Goal: Task Accomplishment & Management: Complete application form

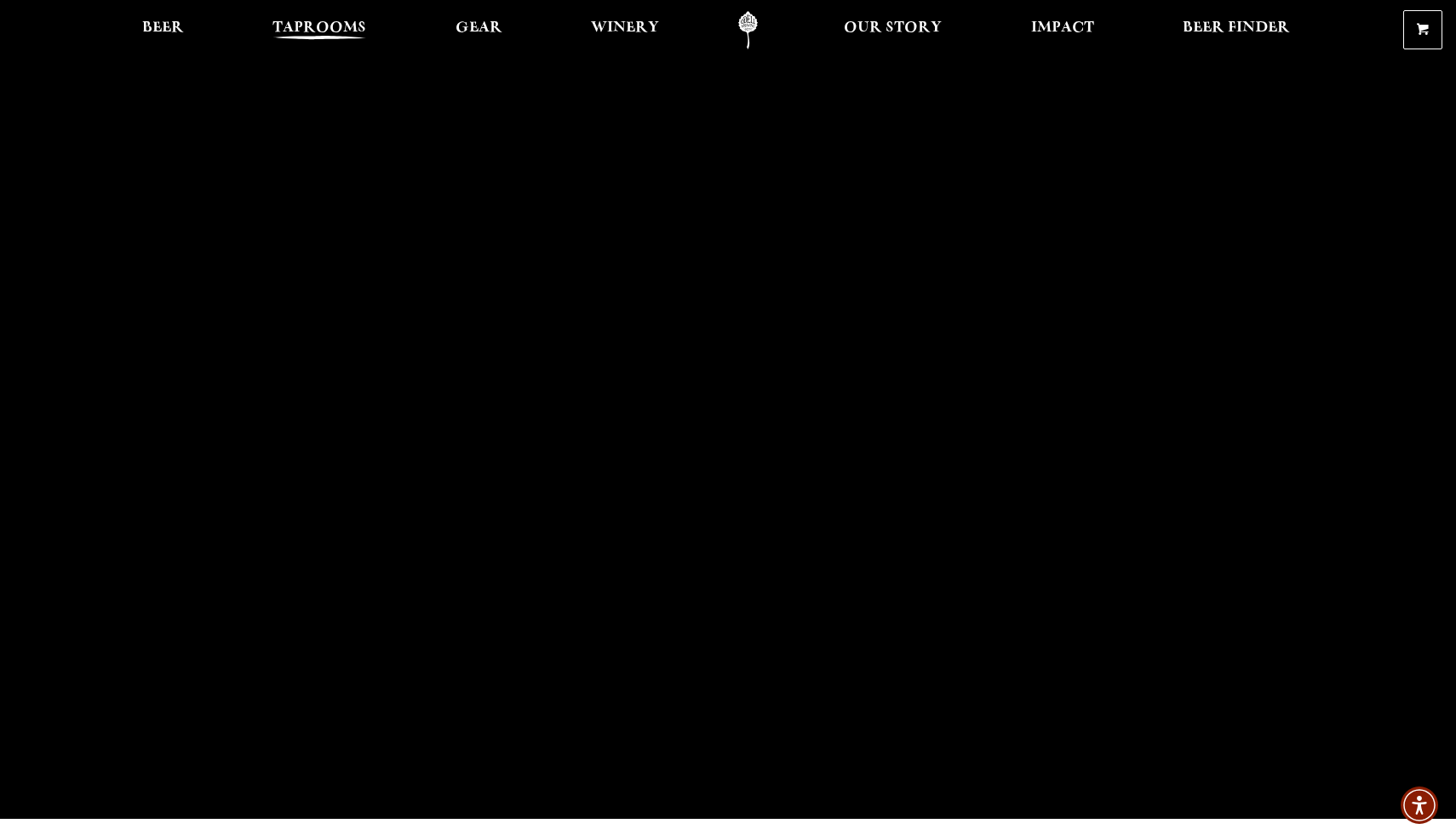
click at [338, 28] on span "Taprooms" at bounding box center [319, 28] width 93 height 13
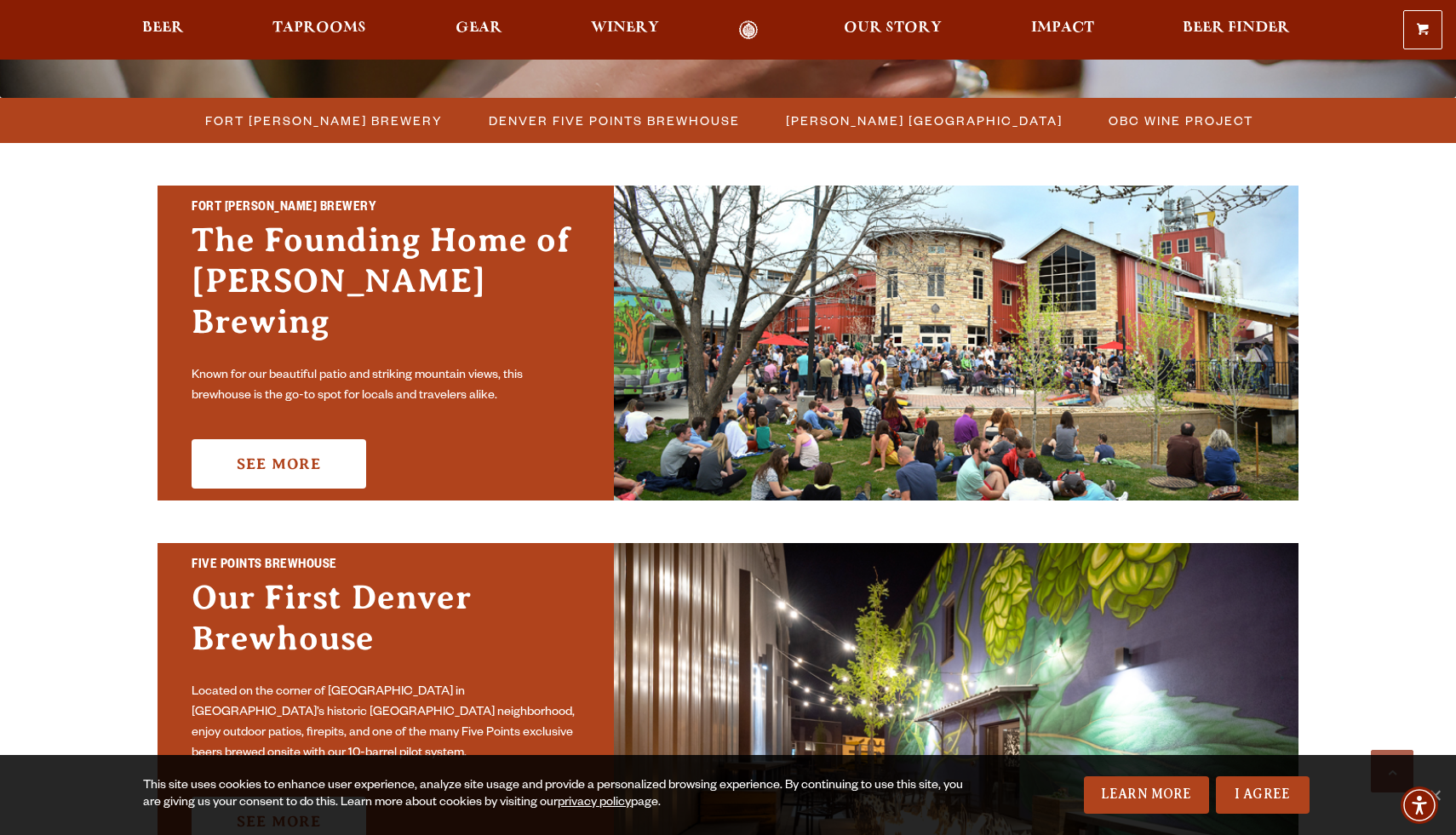
scroll to position [453, 0]
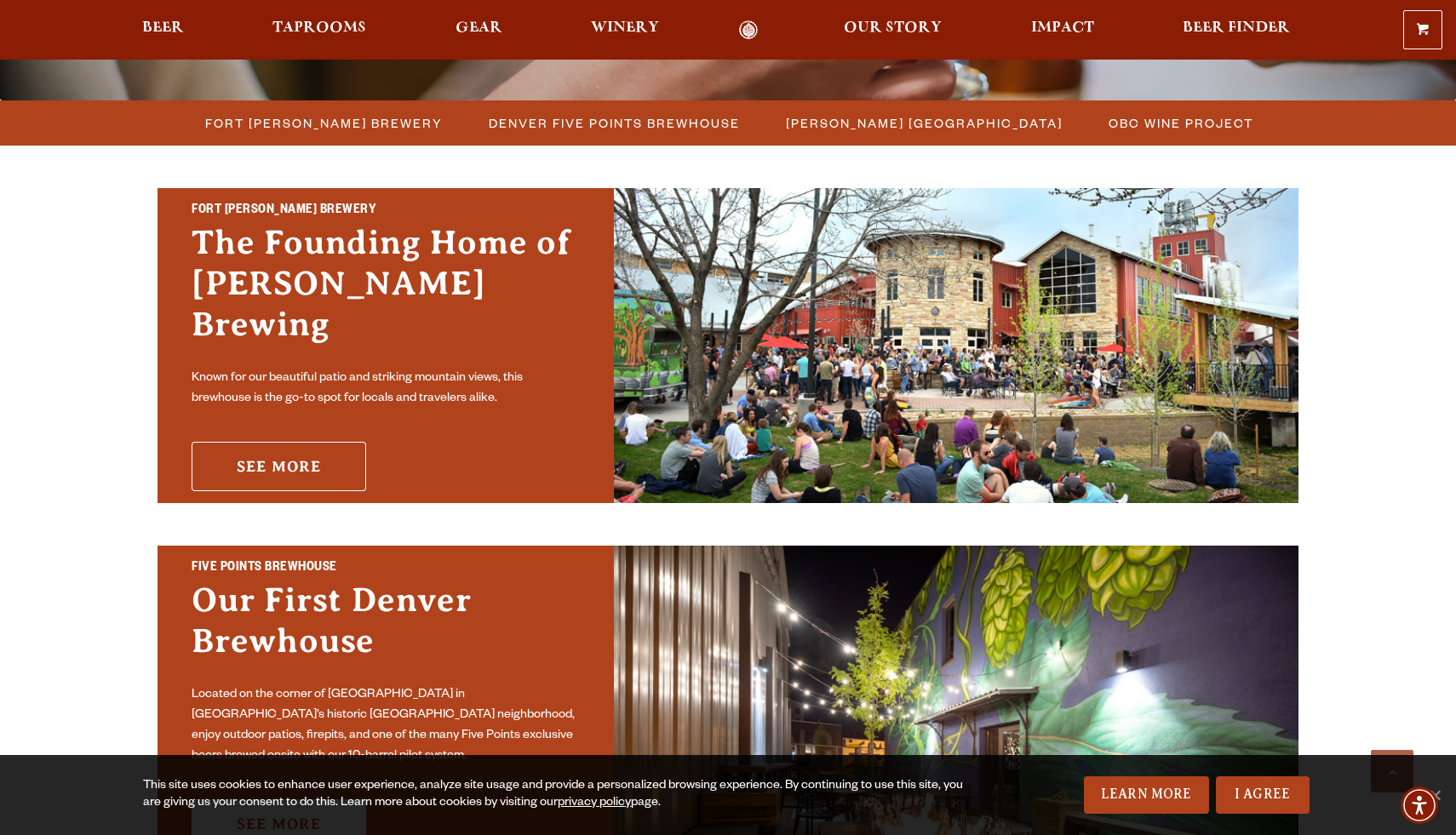
click at [328, 441] on link "See More" at bounding box center [279, 466] width 174 height 50
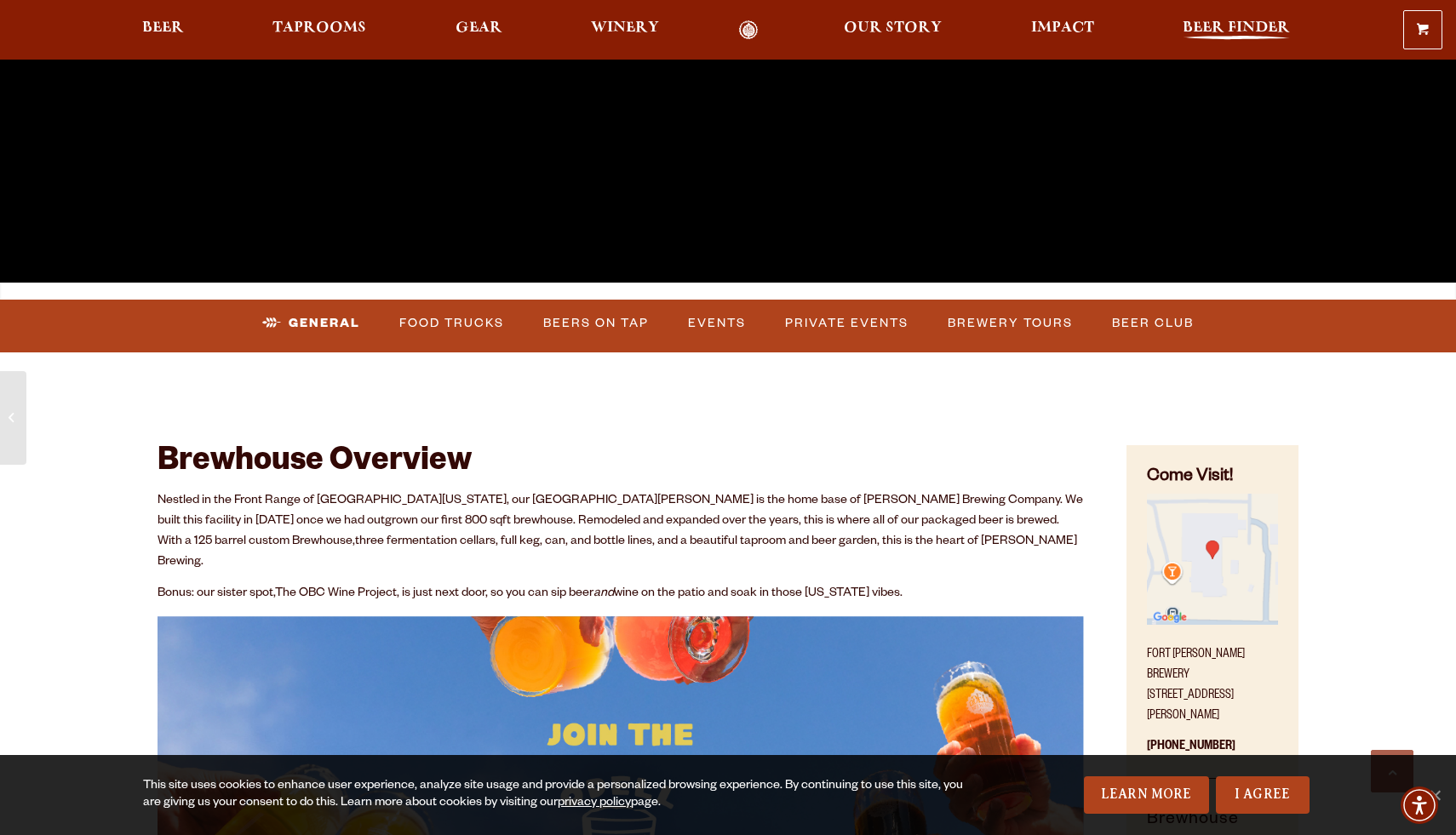
scroll to position [538, 0]
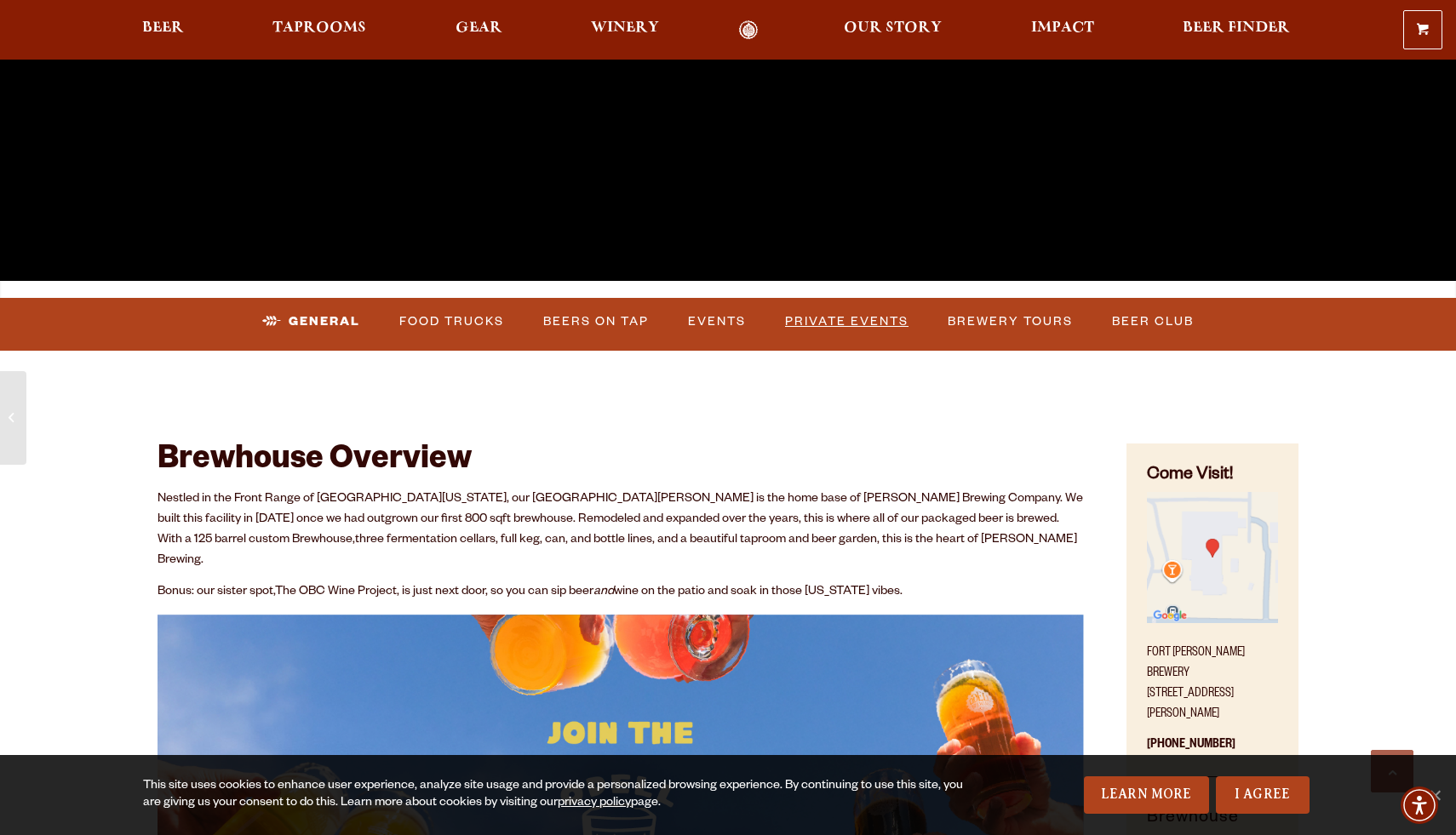
click at [850, 327] on link "Private Events" at bounding box center [847, 322] width 137 height 39
click at [698, 322] on link "Events" at bounding box center [686, 322] width 72 height 39
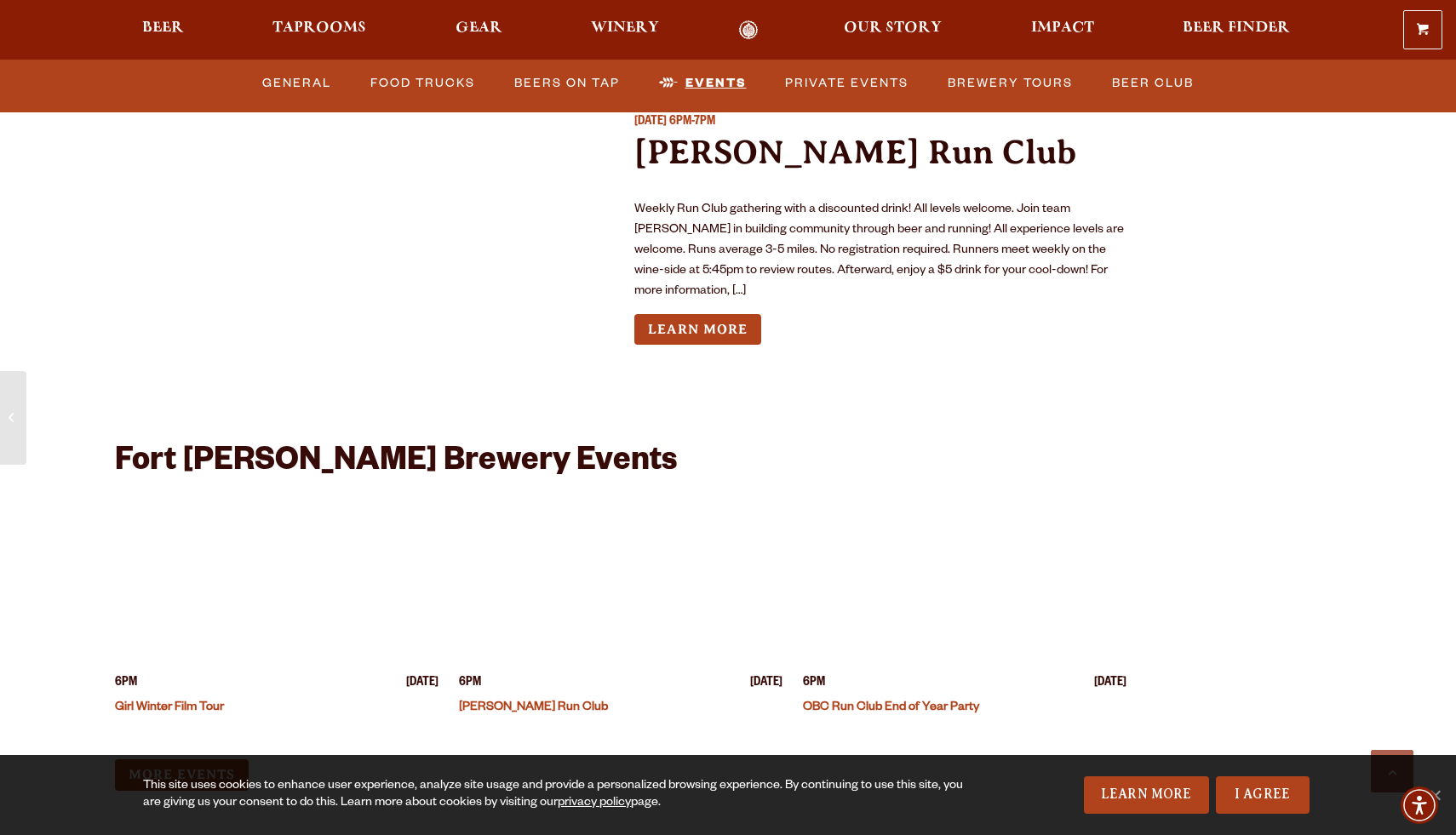
scroll to position [6453, 0]
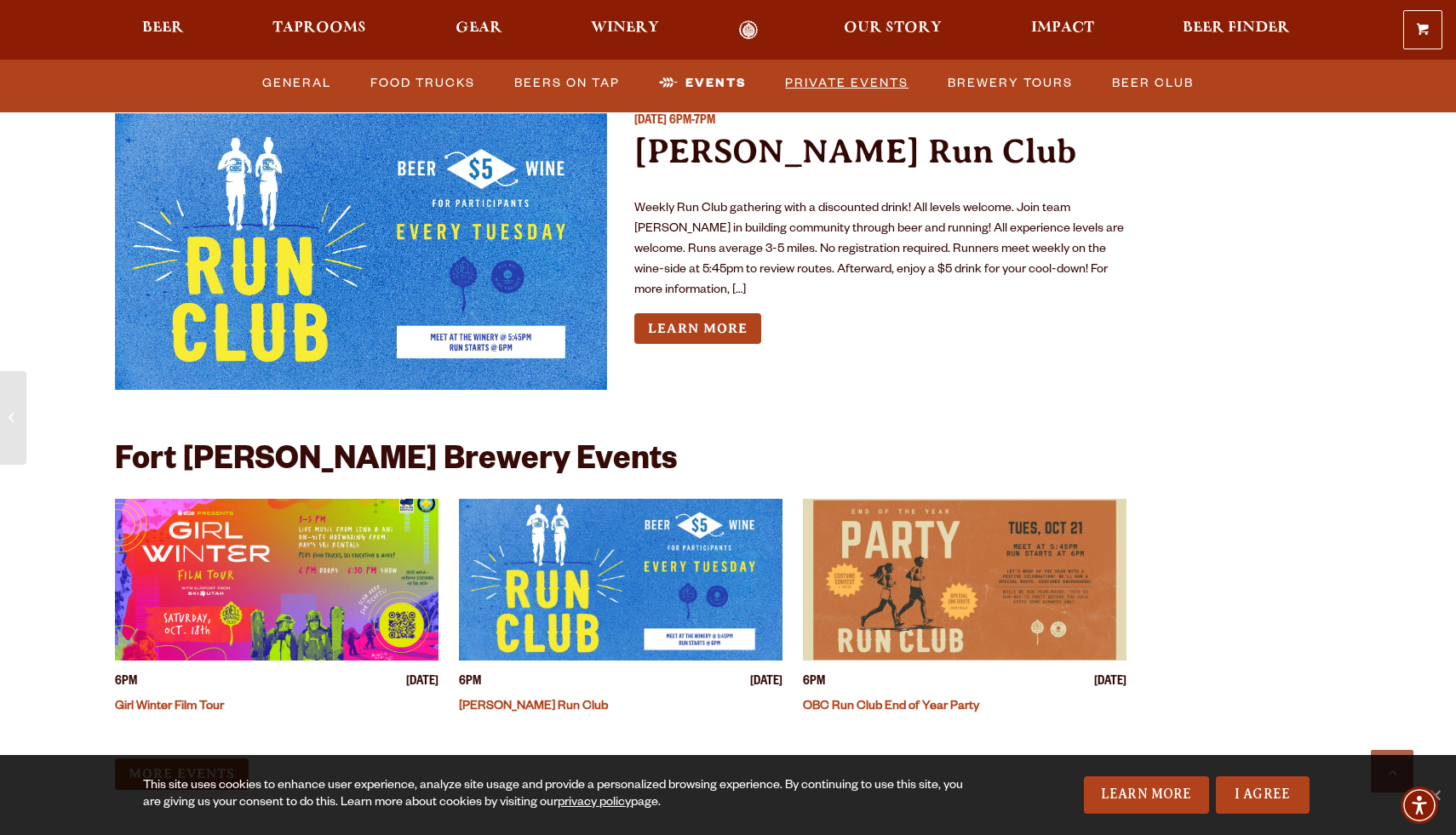
click at [875, 86] on link "Private Events" at bounding box center [847, 84] width 137 height 39
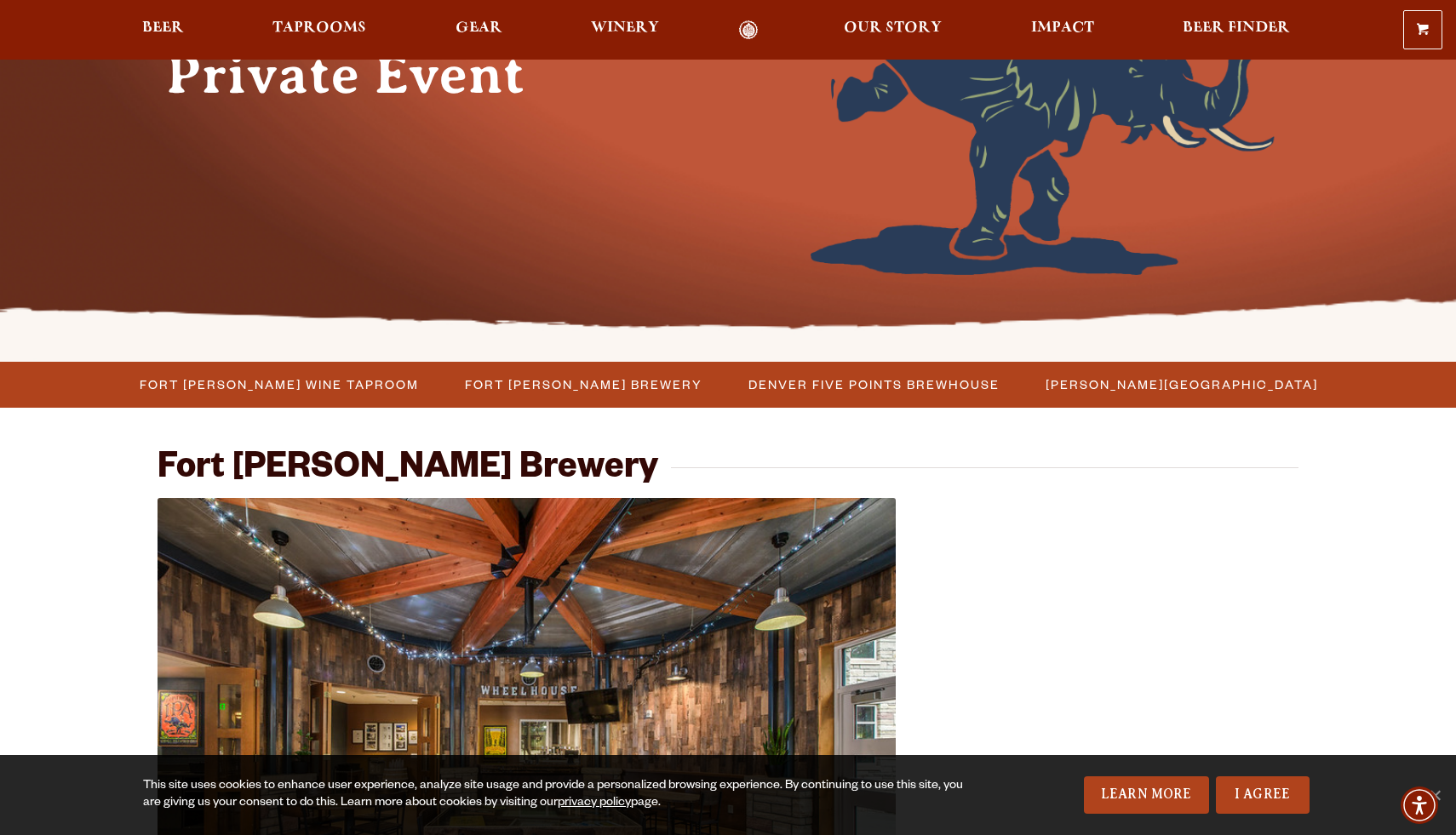
scroll to position [294, 0]
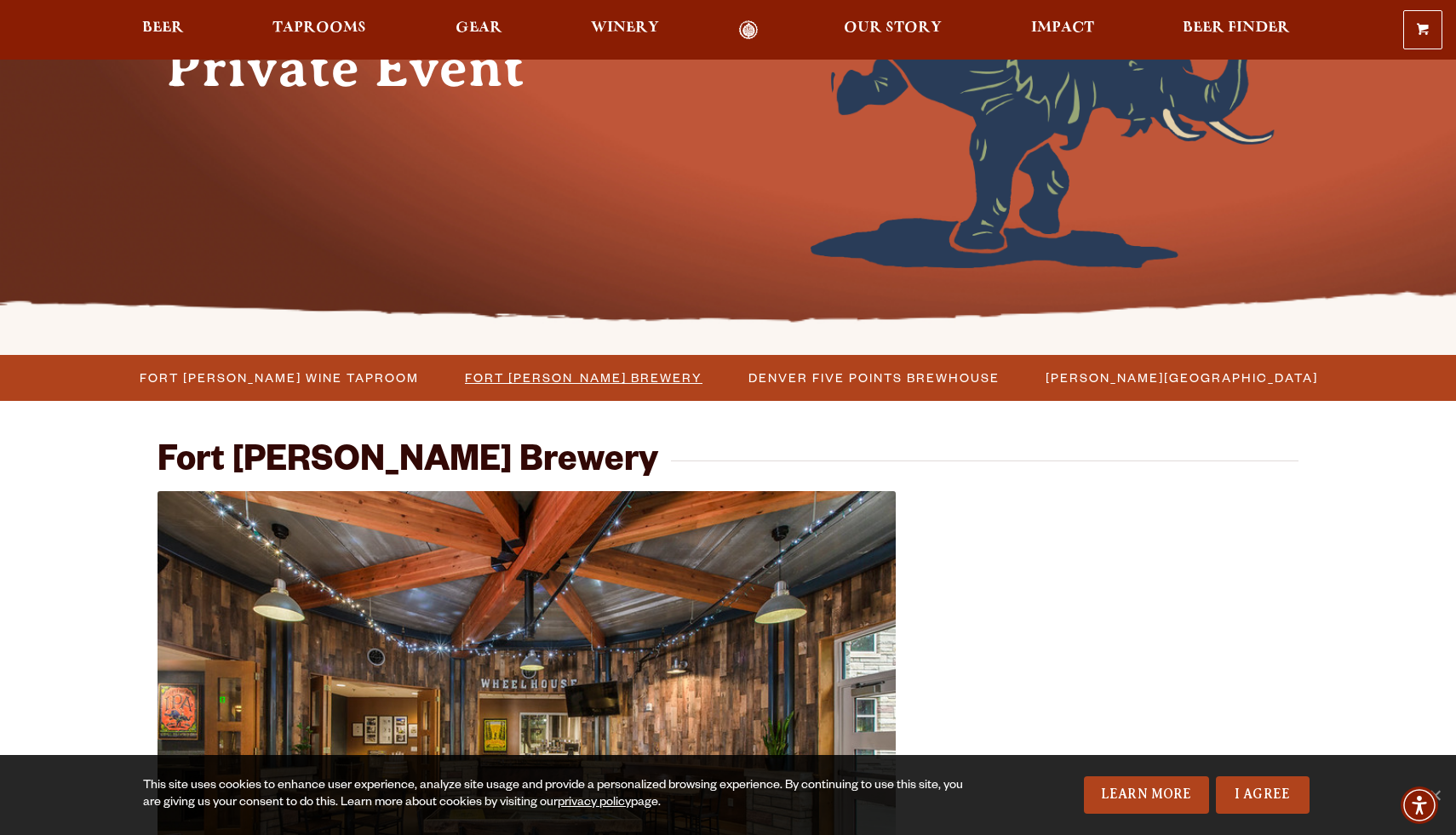
click at [646, 379] on span "Fort [PERSON_NAME] Brewery" at bounding box center [583, 378] width 237 height 25
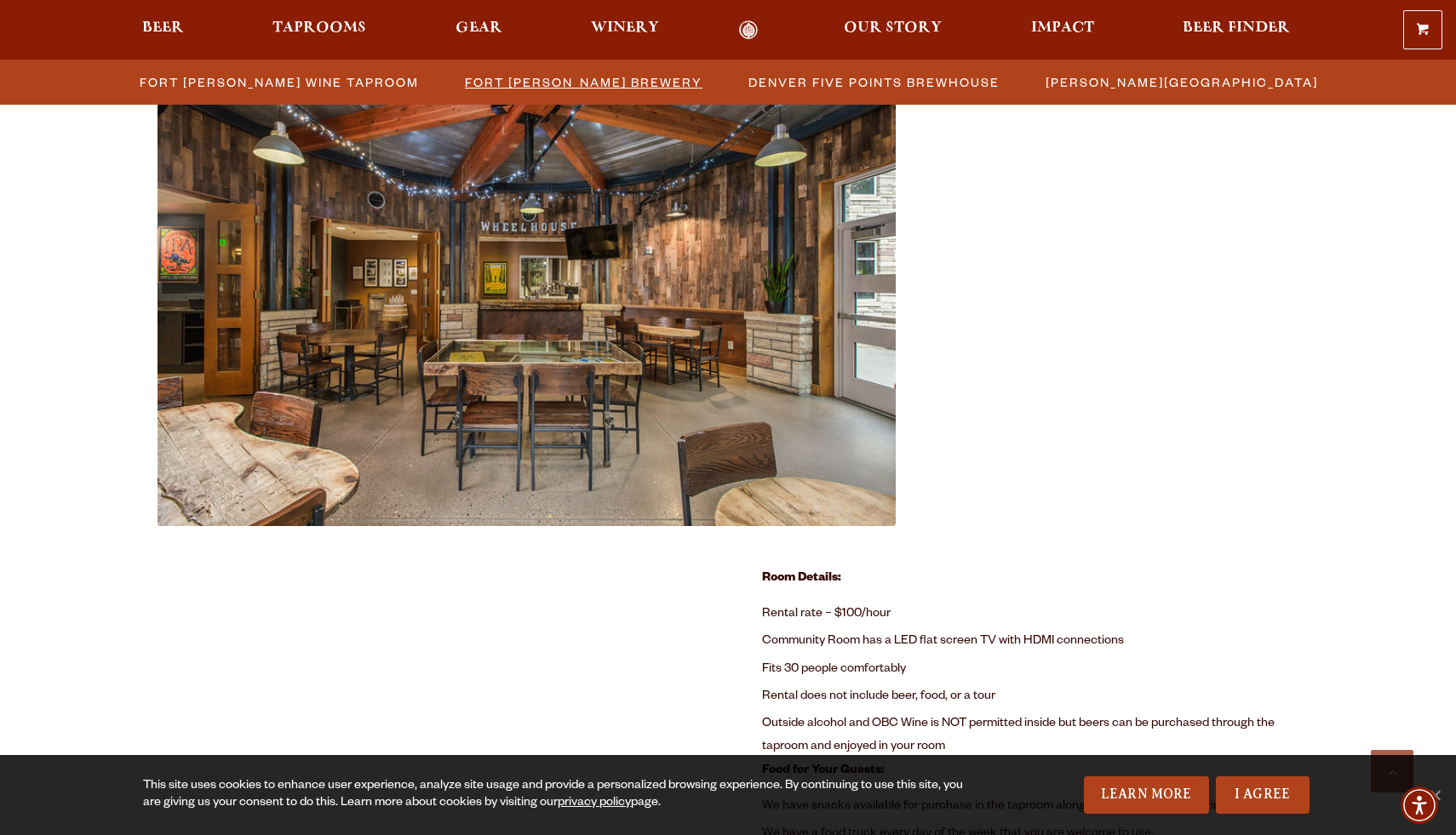
scroll to position [758, 0]
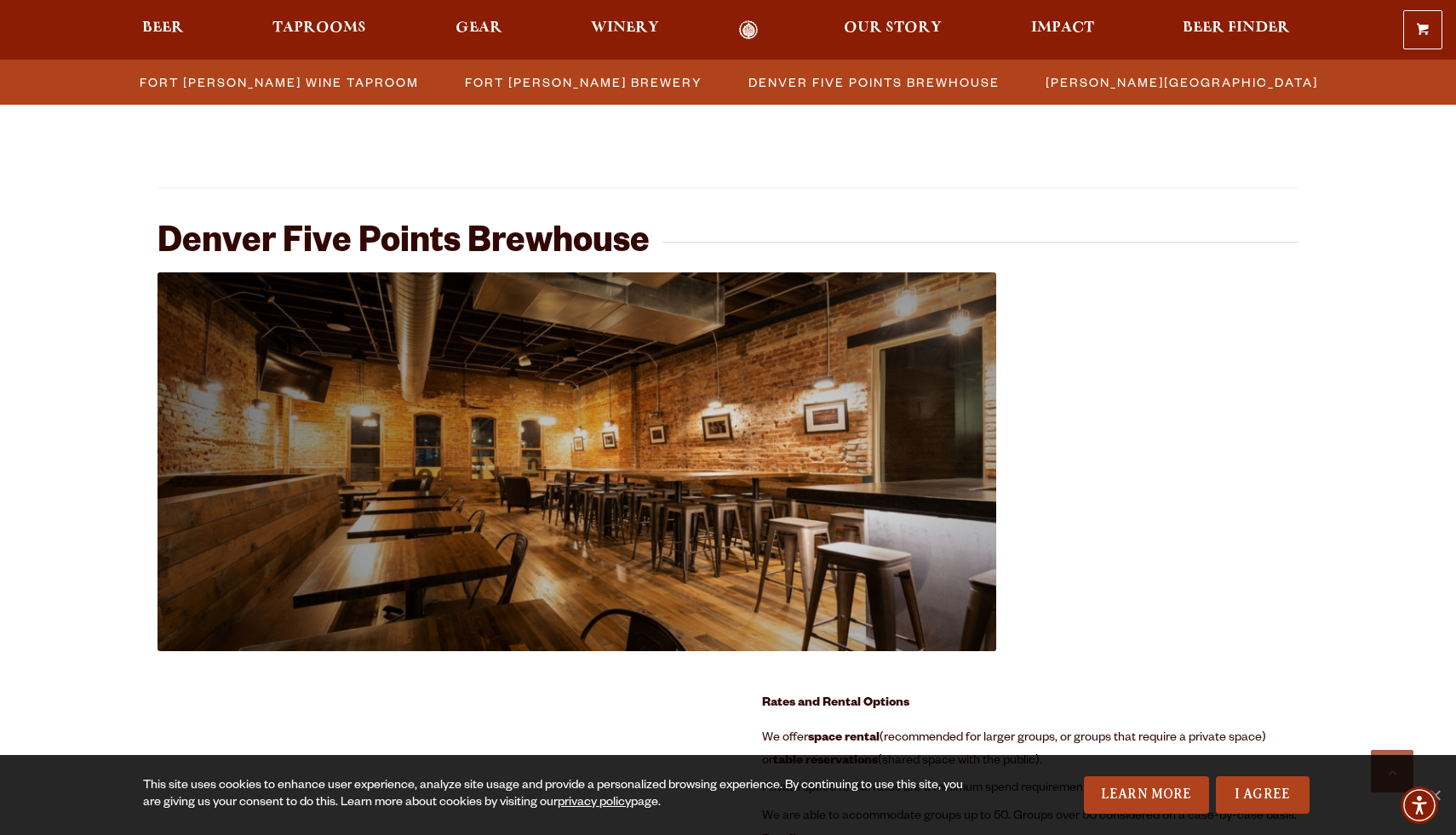
scroll to position [1672, 0]
